Goal: Navigation & Orientation: Find specific page/section

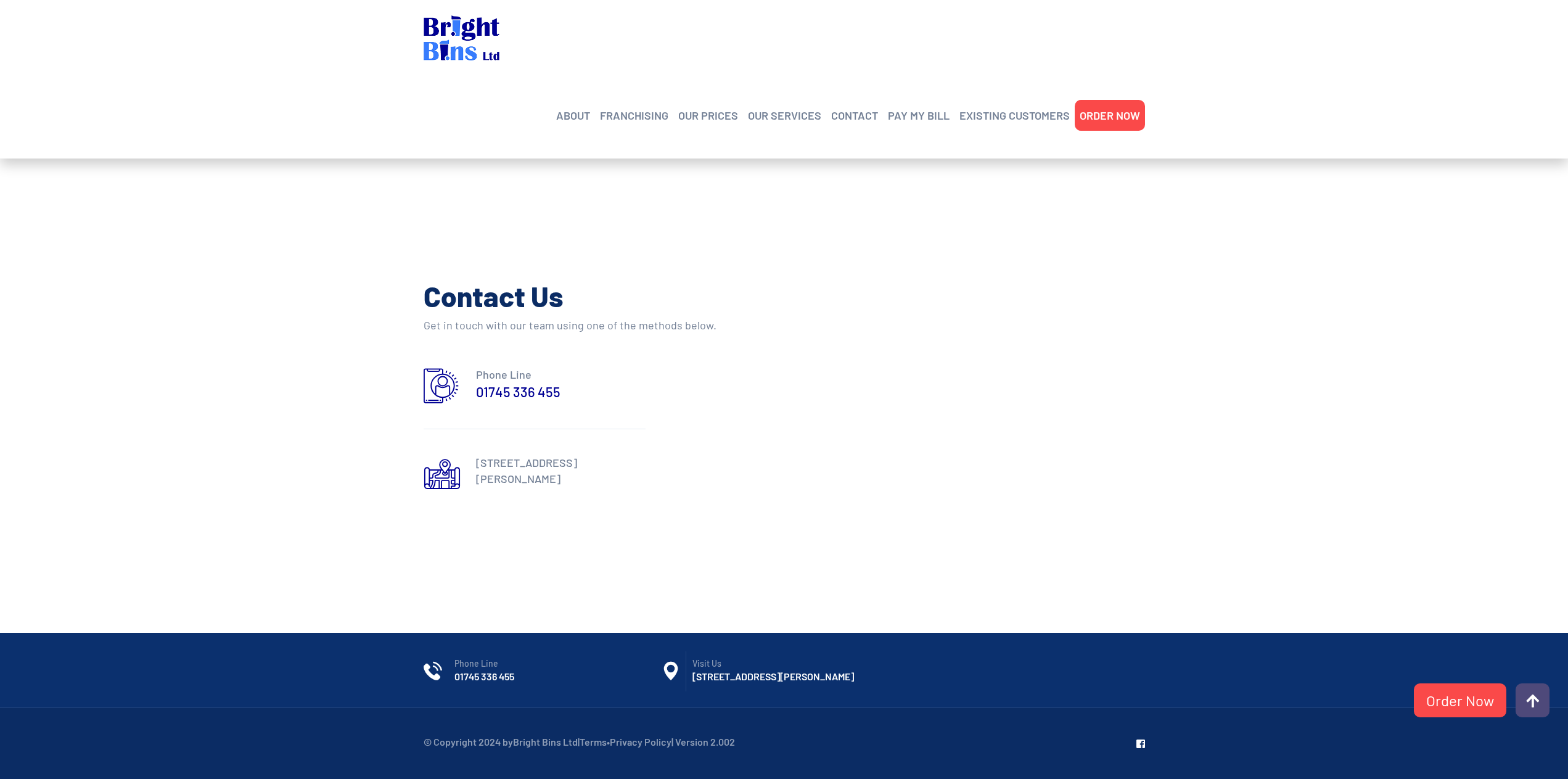
scroll to position [436, 0]
drag, startPoint x: 1556, startPoint y: 710, endPoint x: 1520, endPoint y: 703, distance: 36.7
click at [1556, 710] on div "© Copyright 2024 by Bright Bins Ltd | Terms • Privacy Policy | Version 2.002" at bounding box center [784, 744] width 1568 height 71
click at [1520, 703] on link at bounding box center [1533, 700] width 34 height 34
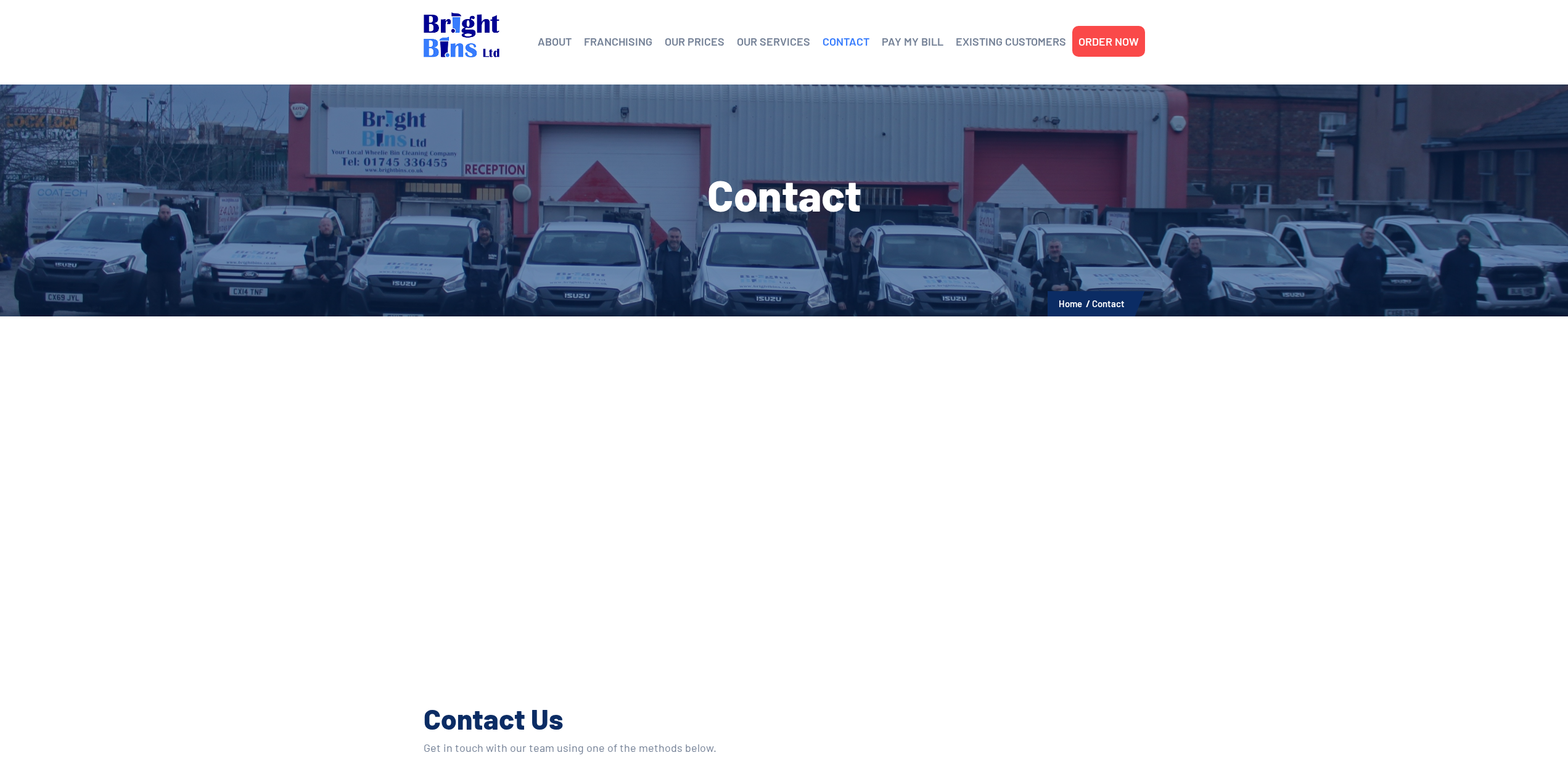
click at [842, 41] on link "CONTACT" at bounding box center [846, 41] width 47 height 18
click at [1039, 46] on link "EXISTING CUSTOMERS" at bounding box center [1011, 41] width 110 height 18
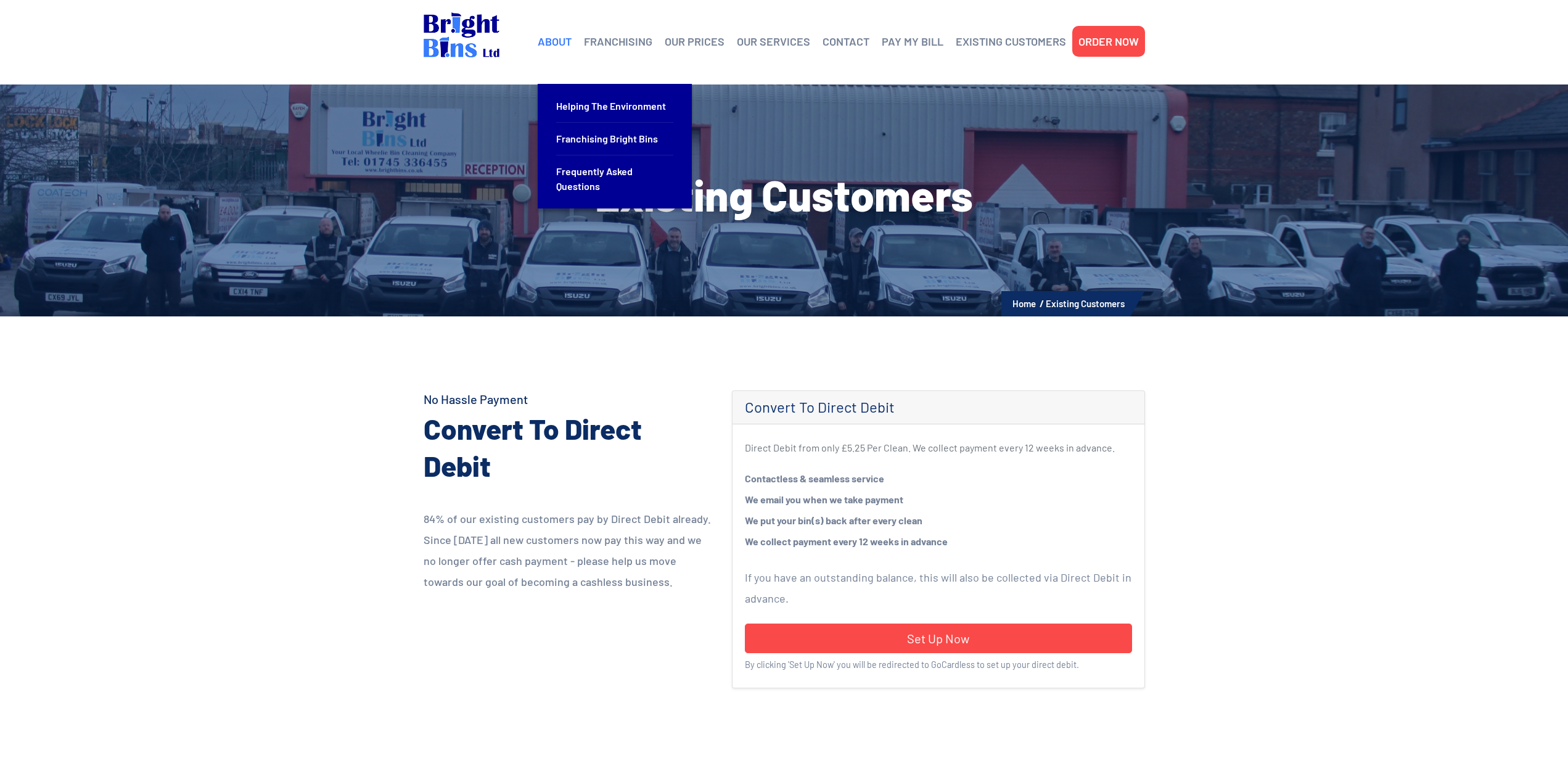
click at [572, 33] on link "ABOUT" at bounding box center [555, 41] width 34 height 18
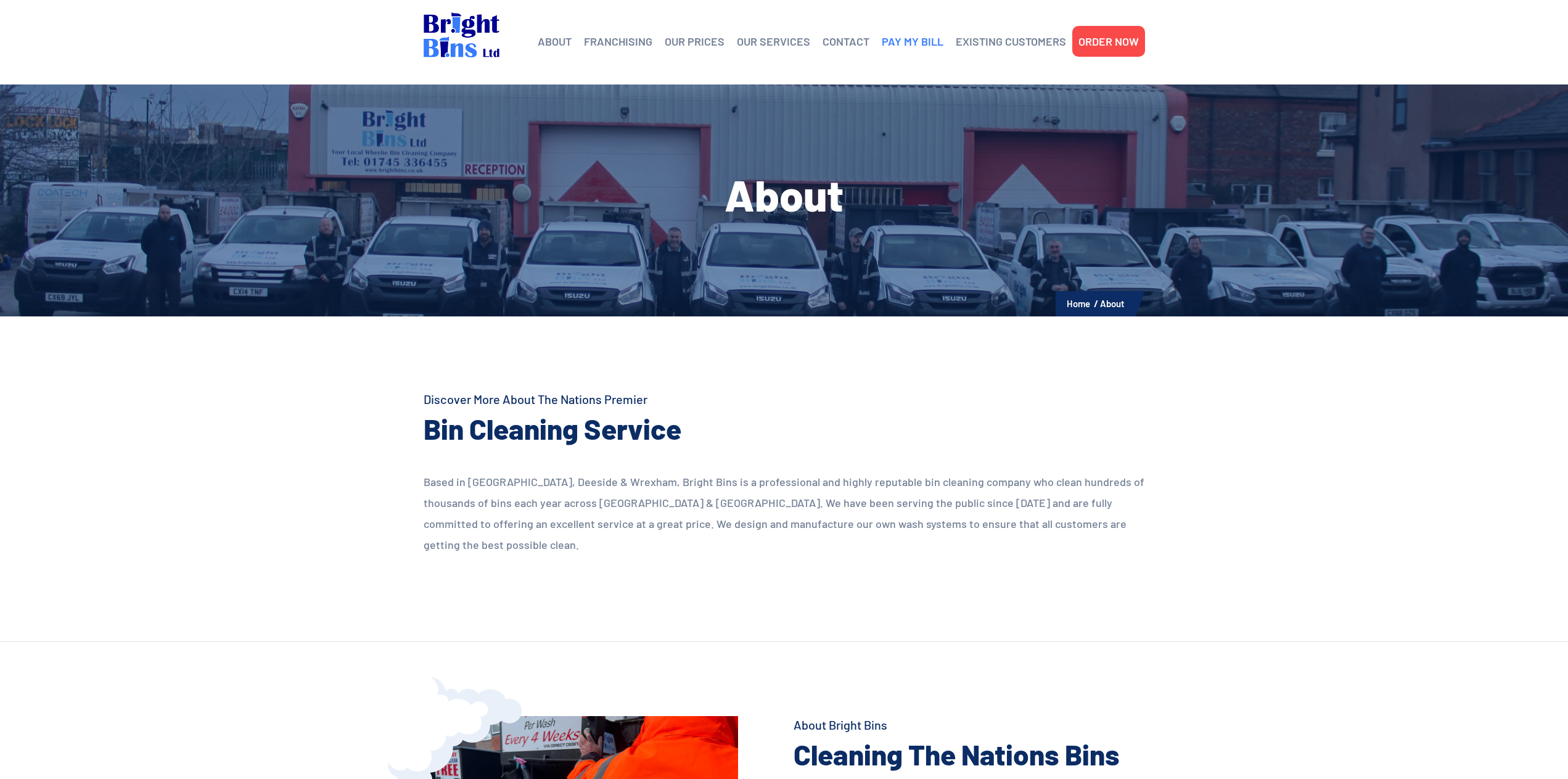
click at [928, 44] on link "PAY MY BILL" at bounding box center [913, 41] width 62 height 18
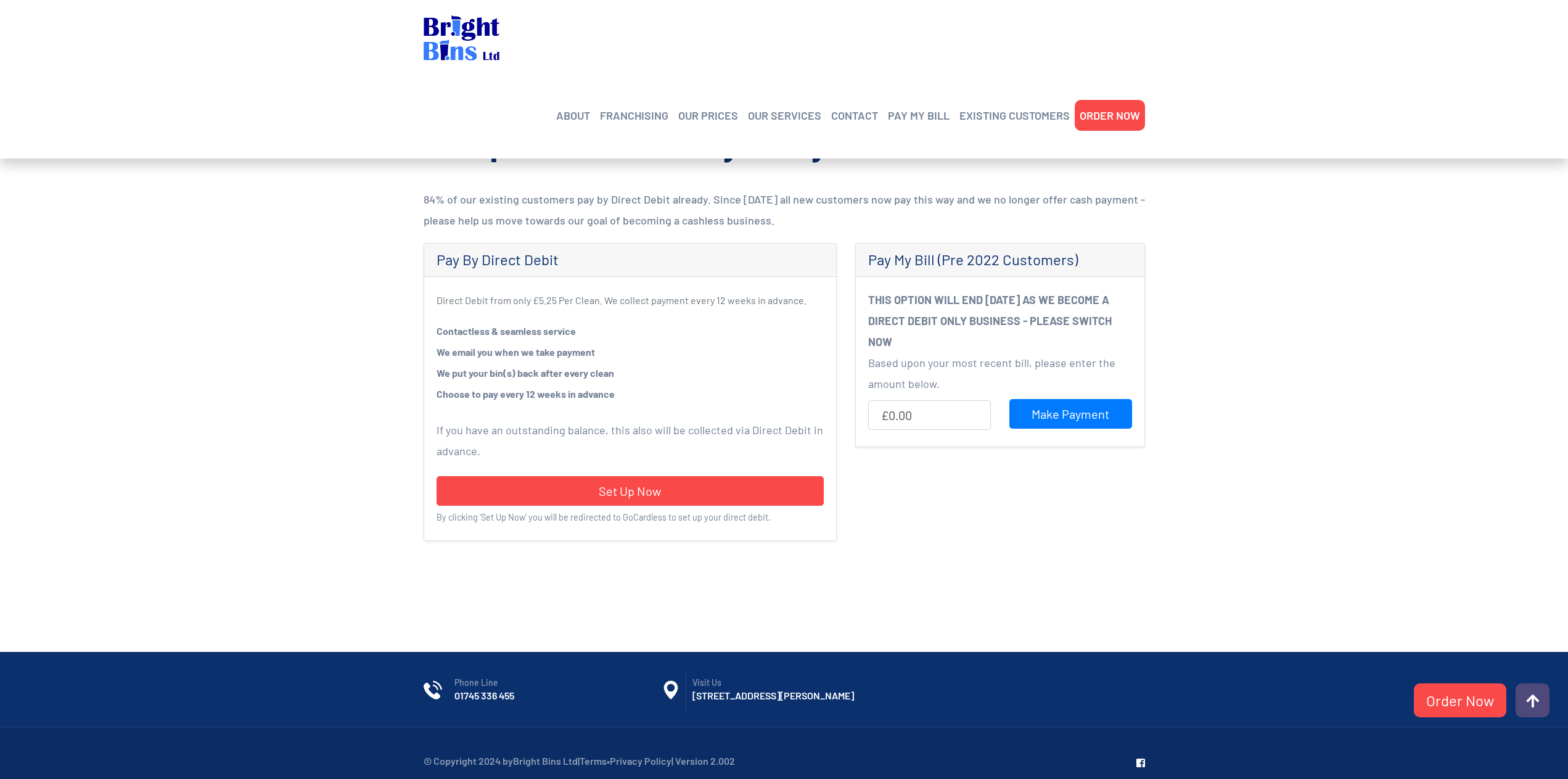
scroll to position [315, 0]
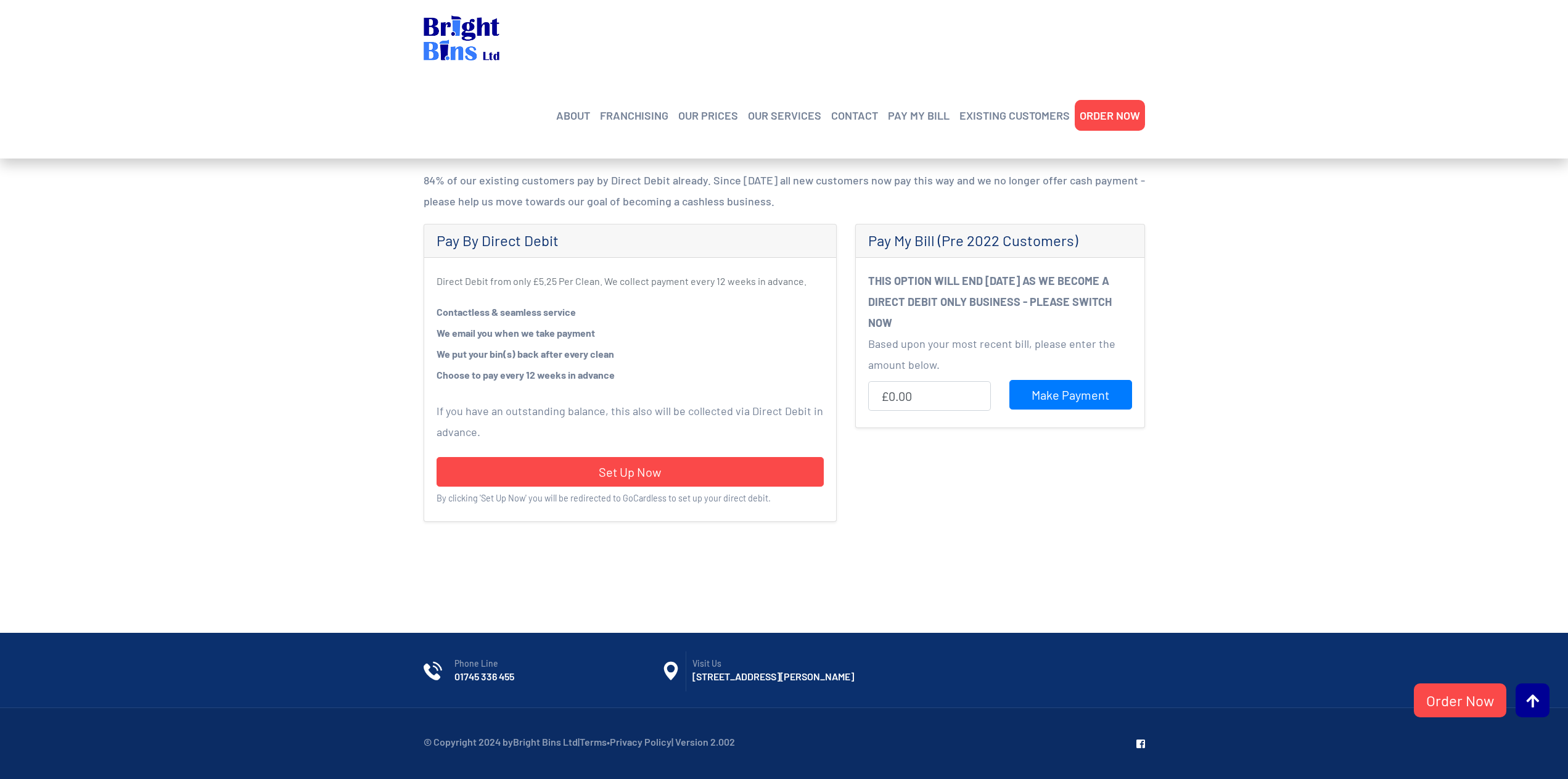
click at [1536, 707] on span at bounding box center [1533, 701] width 13 height 15
